Goal: Task Accomplishment & Management: Use online tool/utility

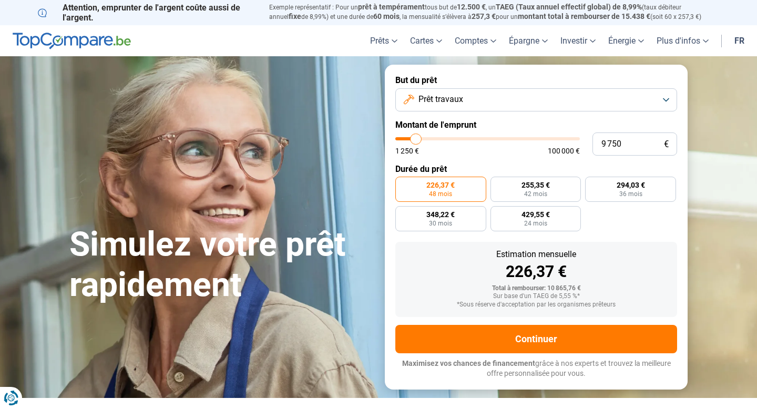
type input "12 250"
type input "12250"
type input "12 500"
type input "12500"
type input "12 750"
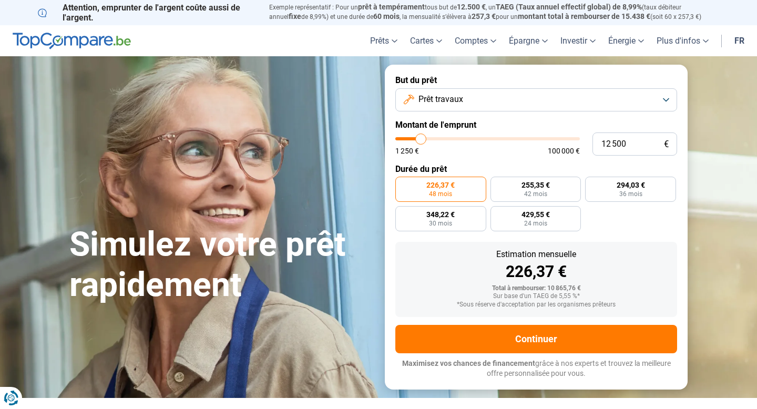
type input "12750"
type input "13 000"
type input "13000"
type input "12 750"
type input "12750"
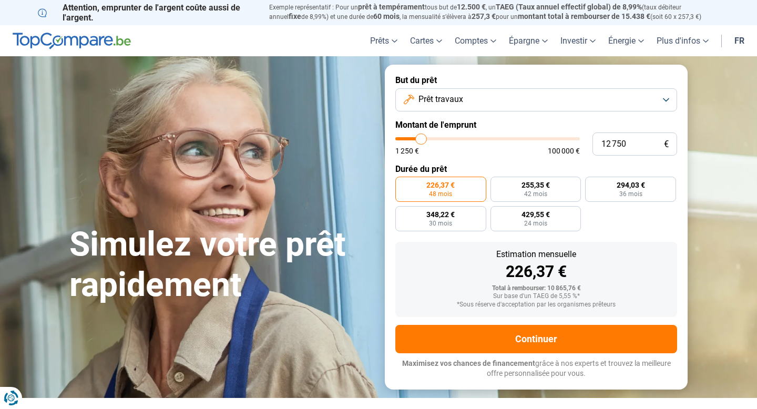
type input "12 500"
type input "12500"
type input "12 250"
type input "12250"
type input "12 000"
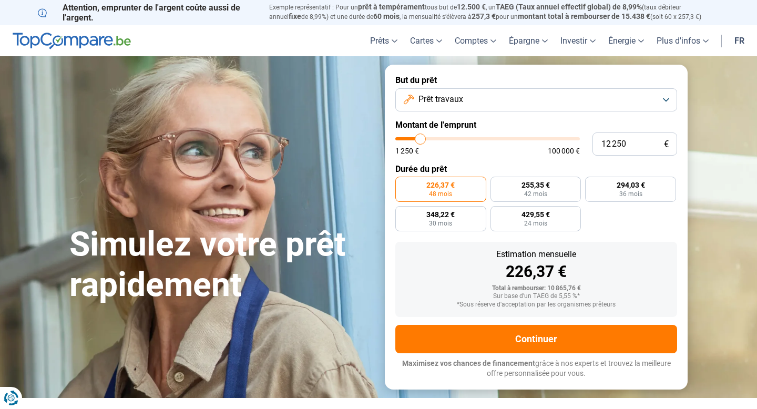
type input "12000"
type input "11 750"
type input "11750"
type input "11 500"
type input "11500"
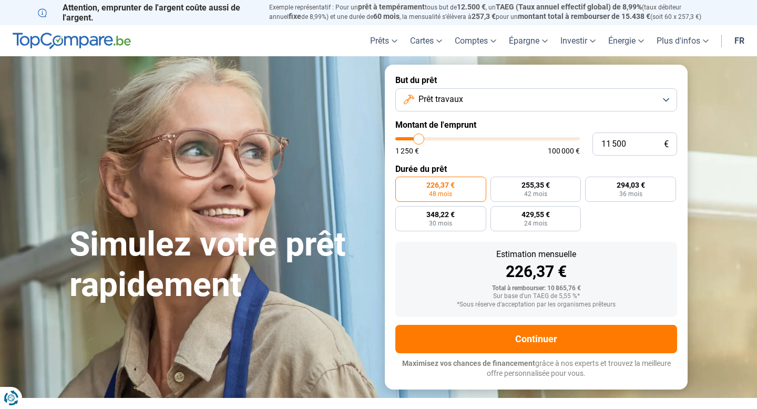
type input "11 250"
type input "11250"
type input "11 000"
type input "11000"
type input "10 750"
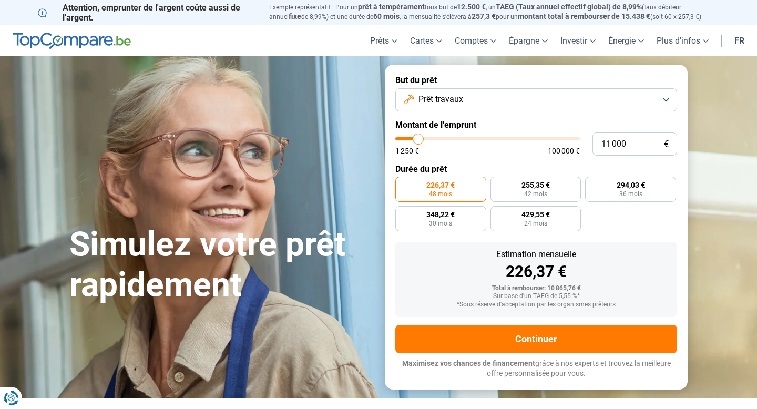
type input "10750"
type input "10 500"
type input "10500"
type input "10 250"
type input "10250"
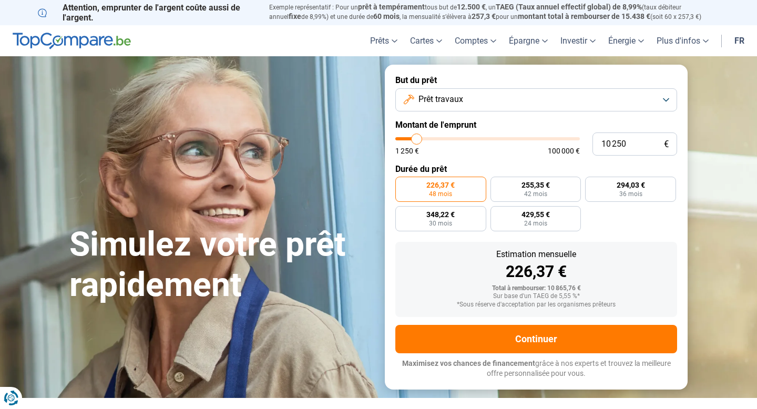
type input "10 000"
type input "10000"
click at [417, 138] on input "range" at bounding box center [488, 138] width 185 height 3
